Goal: Task Accomplishment & Management: Manage account settings

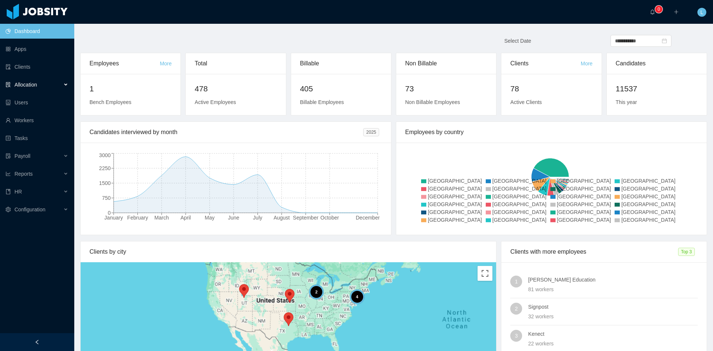
click at [46, 87] on div "Allocation" at bounding box center [37, 84] width 74 height 15
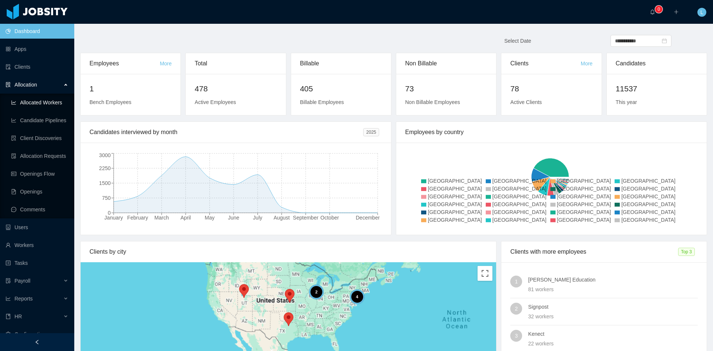
click at [56, 101] on link "Allocated Workers" at bounding box center [39, 102] width 57 height 15
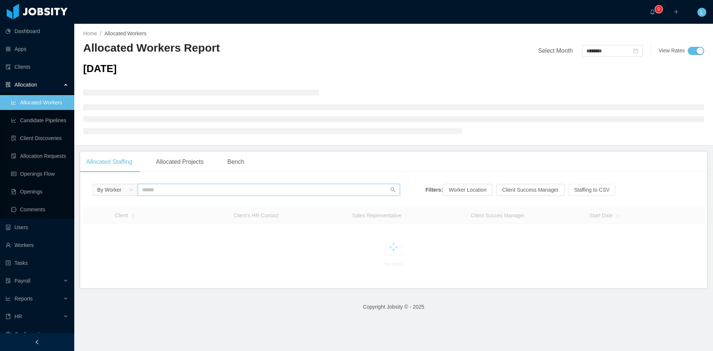
click at [230, 192] on input "text" at bounding box center [269, 190] width 262 height 12
type input "********"
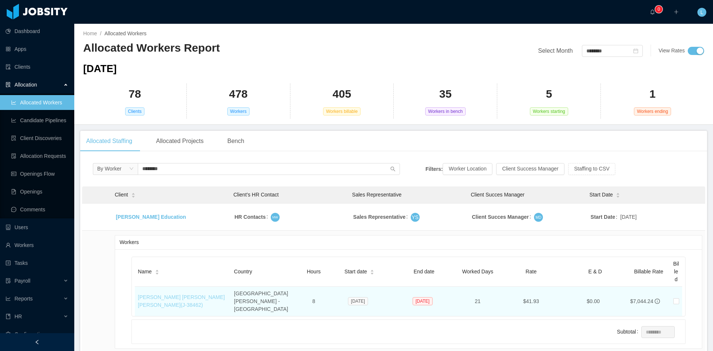
click at [188, 295] on link "[PERSON_NAME] [PERSON_NAME] [PERSON_NAME] (J- 38462 )" at bounding box center [181, 301] width 87 height 14
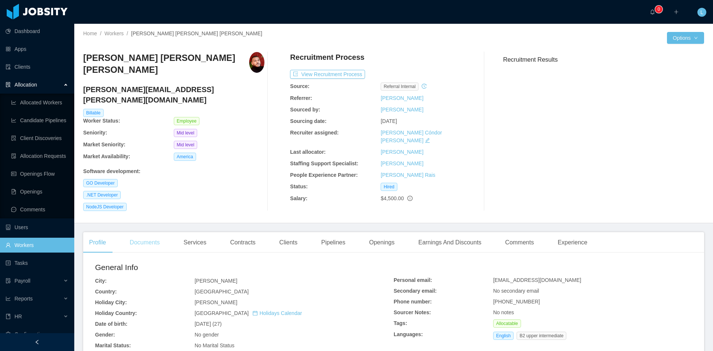
click at [143, 232] on div "Documents" at bounding box center [145, 242] width 42 height 21
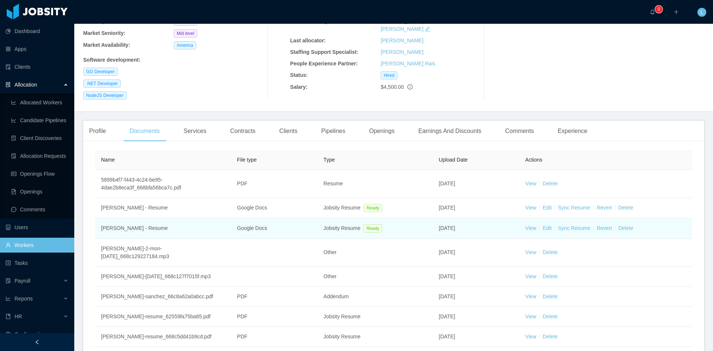
scroll to position [149, 0]
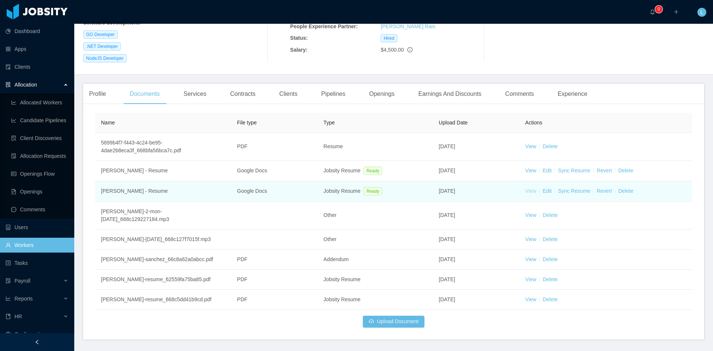
click at [529, 188] on link "View" at bounding box center [530, 191] width 11 height 6
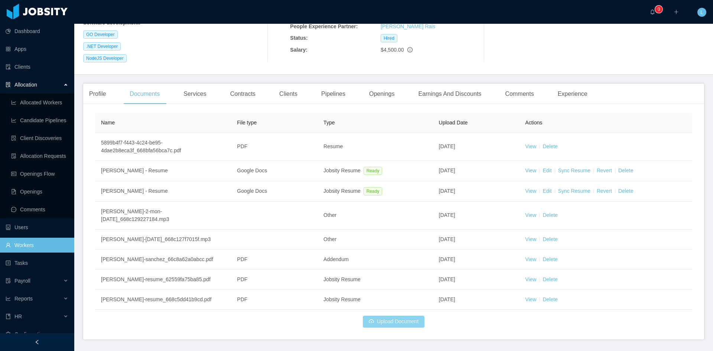
click at [398, 316] on button "Upload Document" at bounding box center [394, 322] width 62 height 12
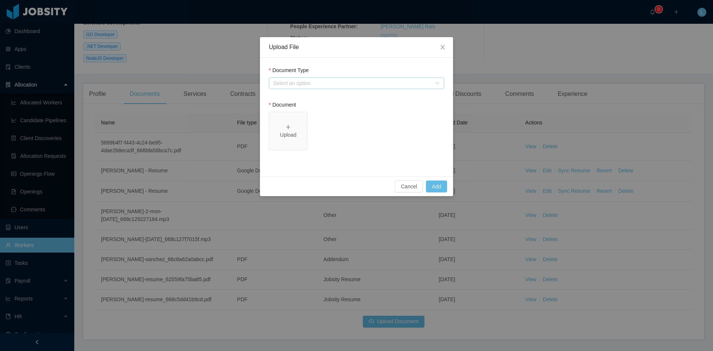
click at [310, 84] on div "Select an option" at bounding box center [352, 83] width 158 height 7
click at [303, 108] on li "Jobsity Resume" at bounding box center [356, 110] width 175 height 12
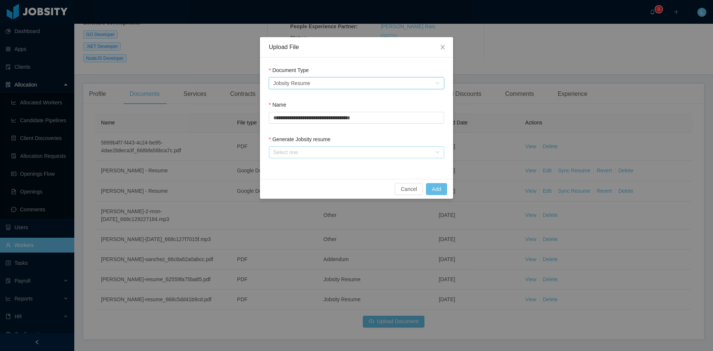
click at [334, 150] on div "Select one" at bounding box center [352, 152] width 158 height 7
click at [323, 168] on li "From Template" at bounding box center [356, 167] width 175 height 12
click at [439, 188] on button "Add" at bounding box center [436, 189] width 21 height 12
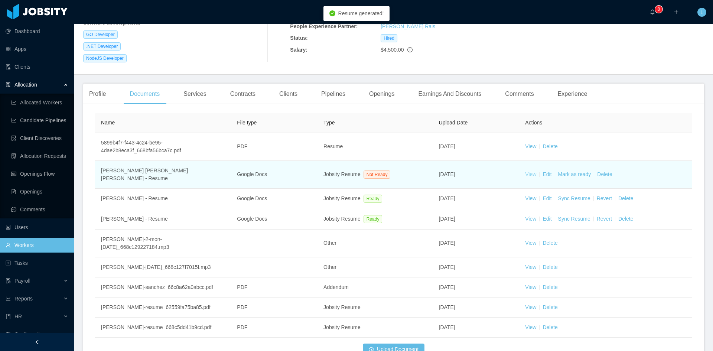
click at [528, 171] on link "View" at bounding box center [530, 174] width 11 height 6
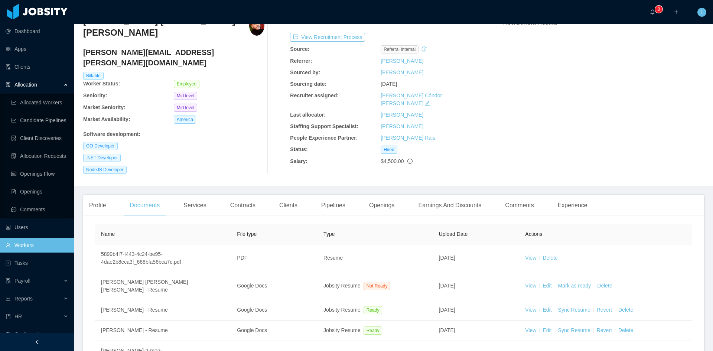
scroll to position [0, 0]
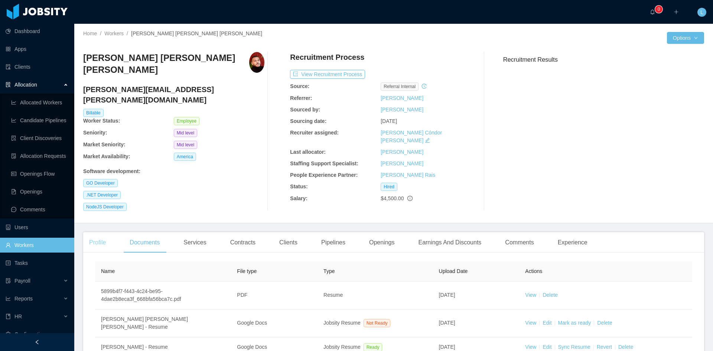
click at [105, 232] on div "Profile" at bounding box center [97, 242] width 29 height 21
